Goal: Task Accomplishment & Management: Complete application form

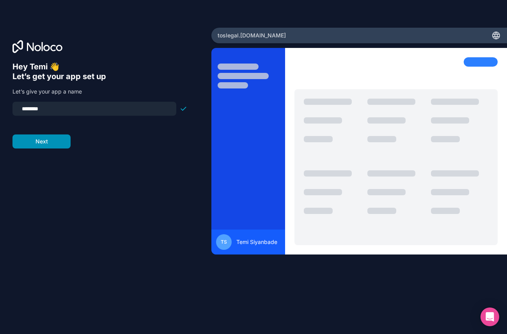
click at [62, 143] on button "Next" at bounding box center [41, 142] width 58 height 14
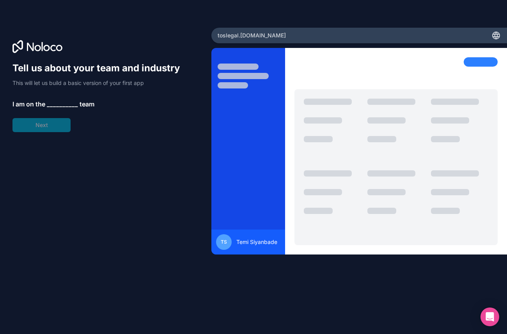
click at [53, 126] on div "Tell us about your team and industry This will let us build a basic version of …" at bounding box center [99, 97] width 175 height 70
click at [52, 106] on span "__________" at bounding box center [62, 103] width 31 height 9
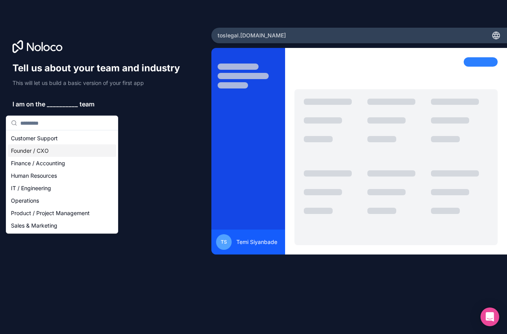
click at [53, 153] on div "Founder / CXO" at bounding box center [62, 151] width 108 height 12
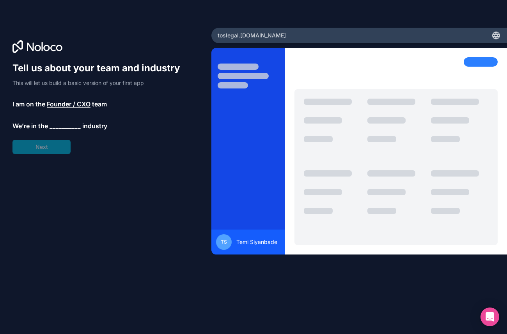
click at [53, 153] on div "Tell us about your team and industry This will let us build a basic version of …" at bounding box center [99, 108] width 175 height 92
click at [56, 126] on div "Tell us about your team and industry This will let us build a basic version of …" at bounding box center [99, 108] width 175 height 92
click at [64, 130] on span "__________" at bounding box center [65, 125] width 31 height 9
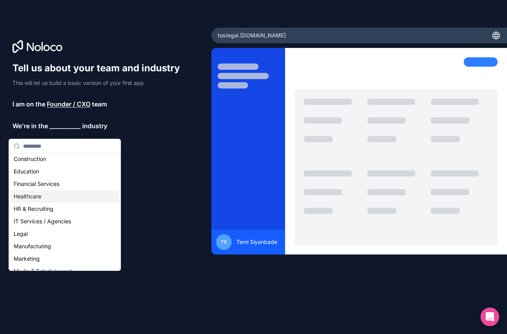
scroll to position [30, 0]
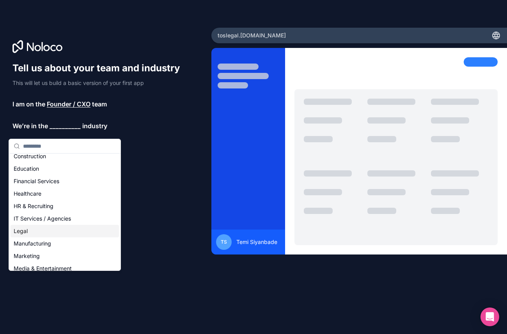
click at [58, 234] on div "Legal" at bounding box center [65, 231] width 108 height 12
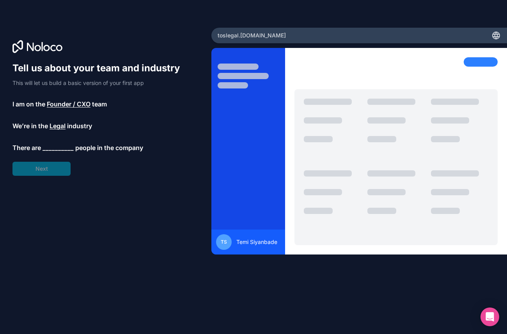
click at [57, 152] on span "__________" at bounding box center [58, 147] width 31 height 9
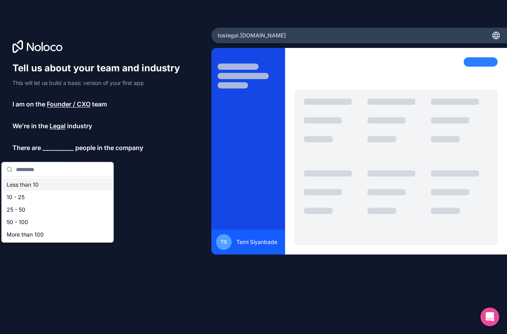
click at [53, 188] on div "Less than 10" at bounding box center [58, 185] width 108 height 12
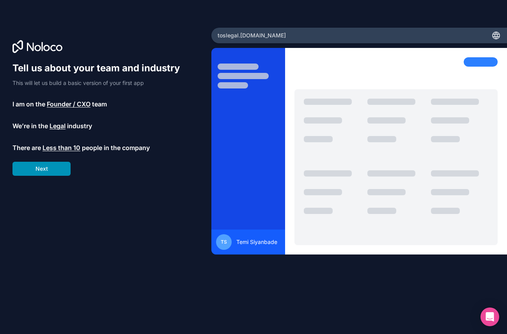
click at [51, 176] on button "Next" at bounding box center [41, 169] width 58 height 14
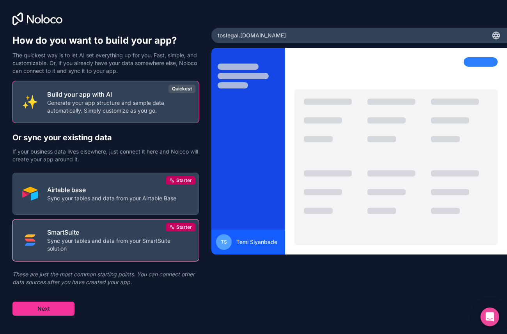
scroll to position [9, 0]
click at [104, 249] on div "SmartSuite Sync your tables and data from your SmartSuite solution" at bounding box center [118, 240] width 142 height 25
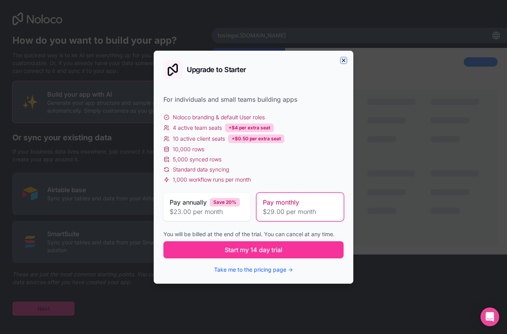
click at [347, 57] on icon "button" at bounding box center [343, 60] width 6 height 6
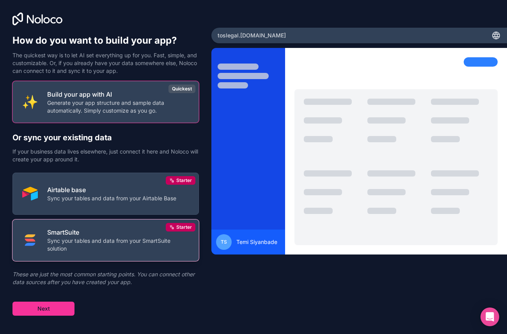
click at [128, 253] on p "Sync your tables and data from your SmartSuite solution" at bounding box center [118, 245] width 142 height 16
